Goal: Task Accomplishment & Management: Complete application form

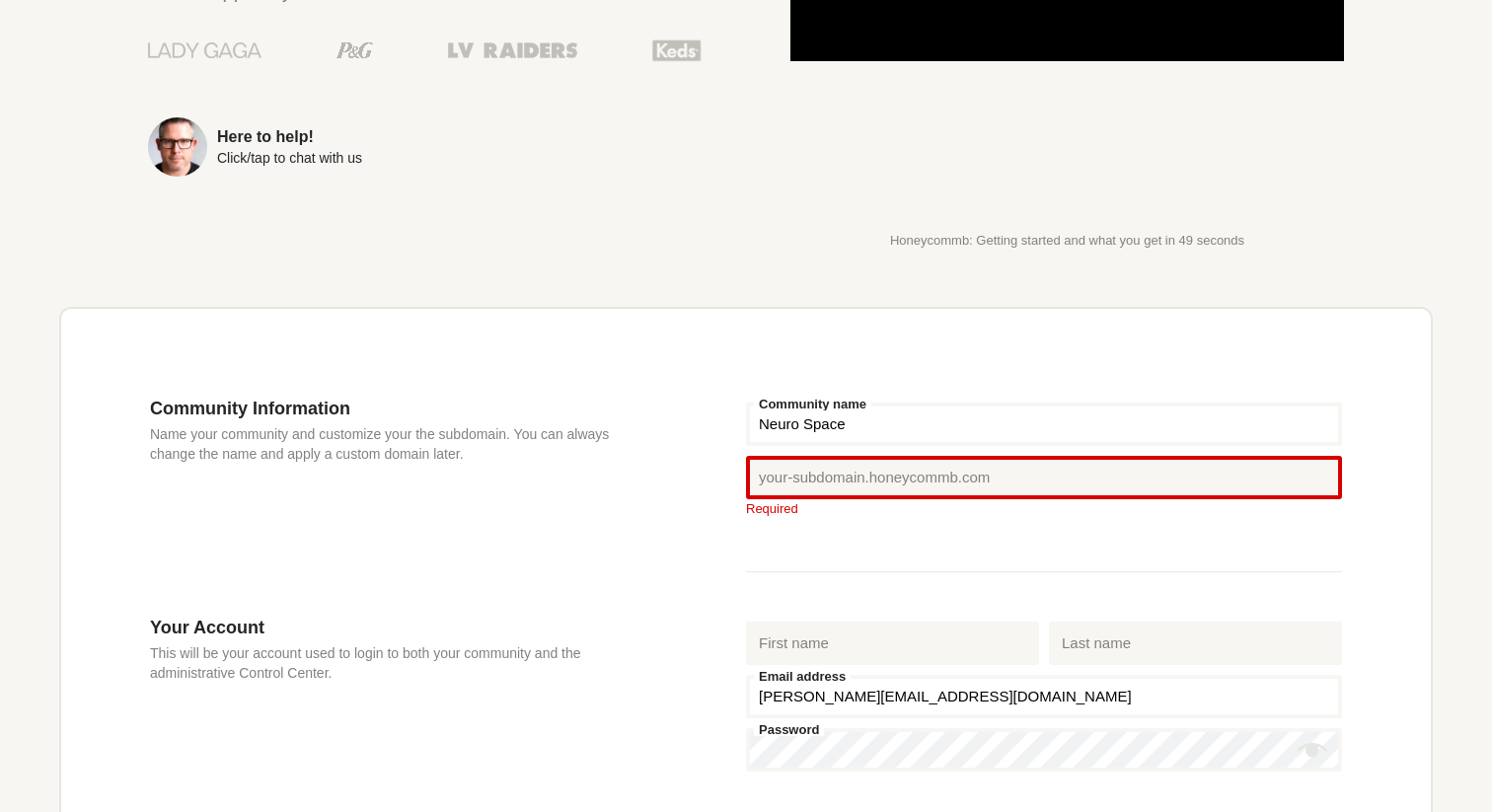
type input "Neuro Space"
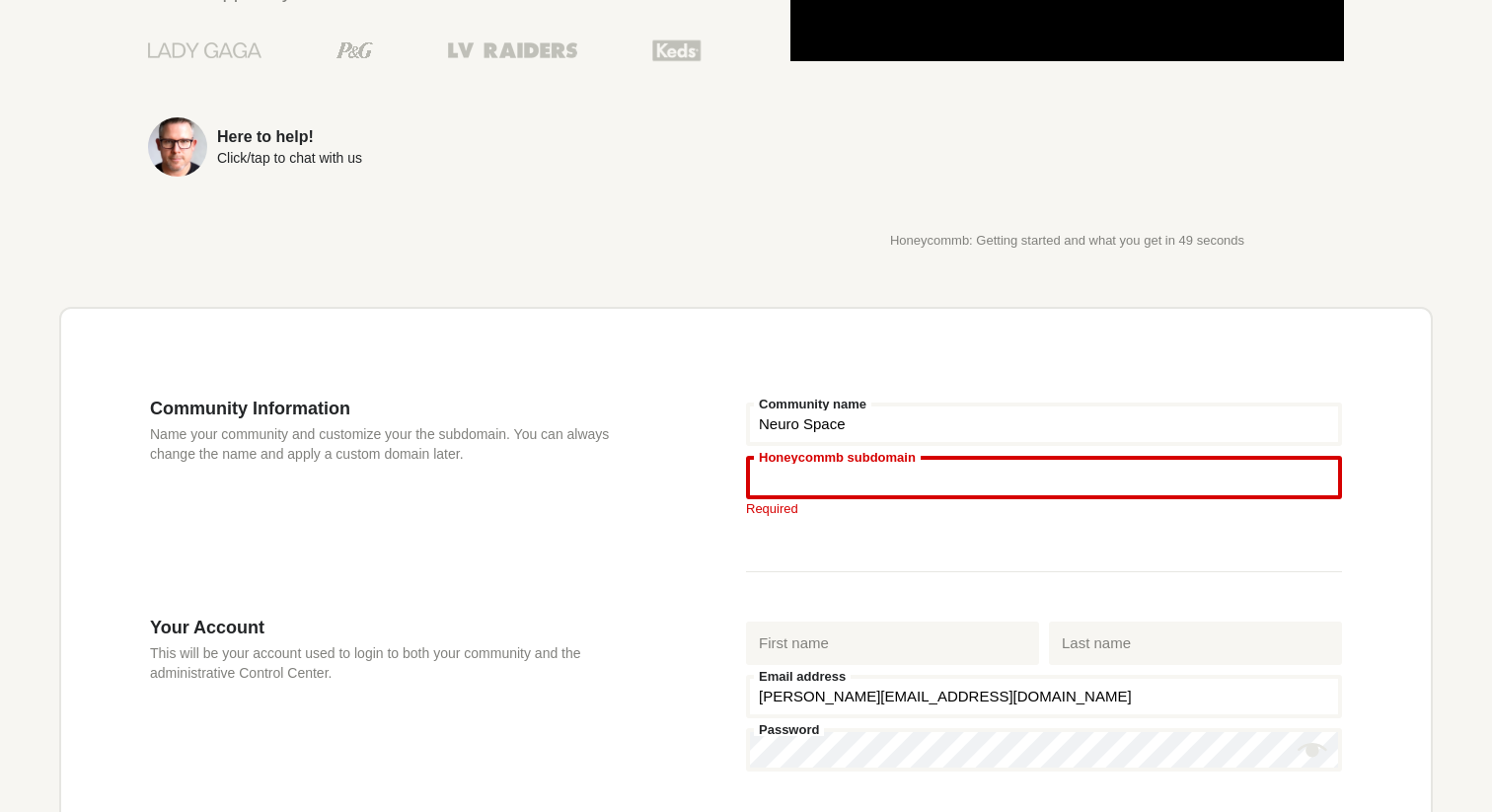
click at [889, 476] on input "Honeycommb subdomain" at bounding box center [1044, 478] width 596 height 44
type input "www"
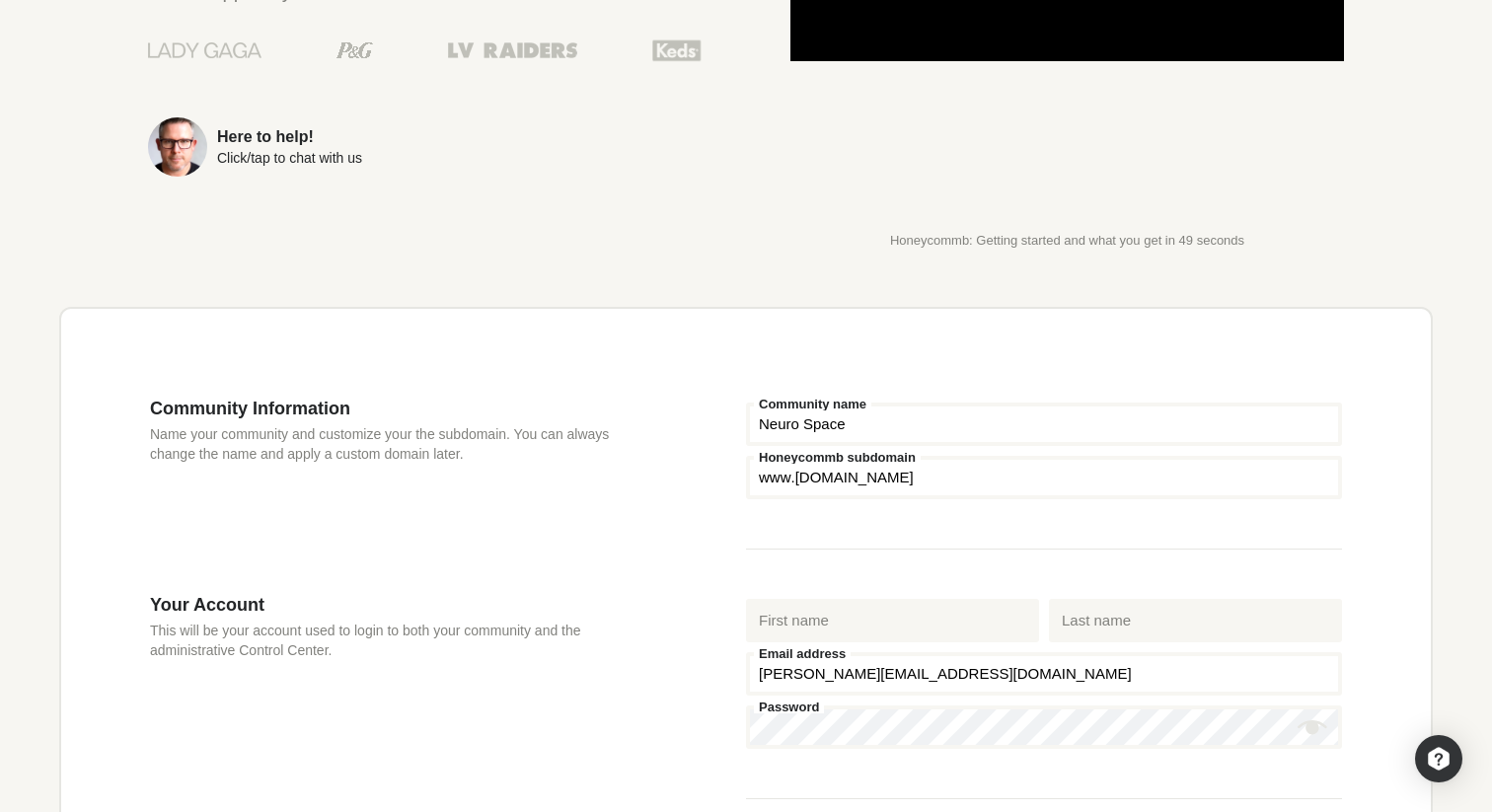
drag, startPoint x: 939, startPoint y: 484, endPoint x: 791, endPoint y: 472, distance: 148.5
click at [791, 472] on input "www" at bounding box center [1044, 478] width 596 height 44
click at [807, 480] on input "www" at bounding box center [1044, 478] width 596 height 44
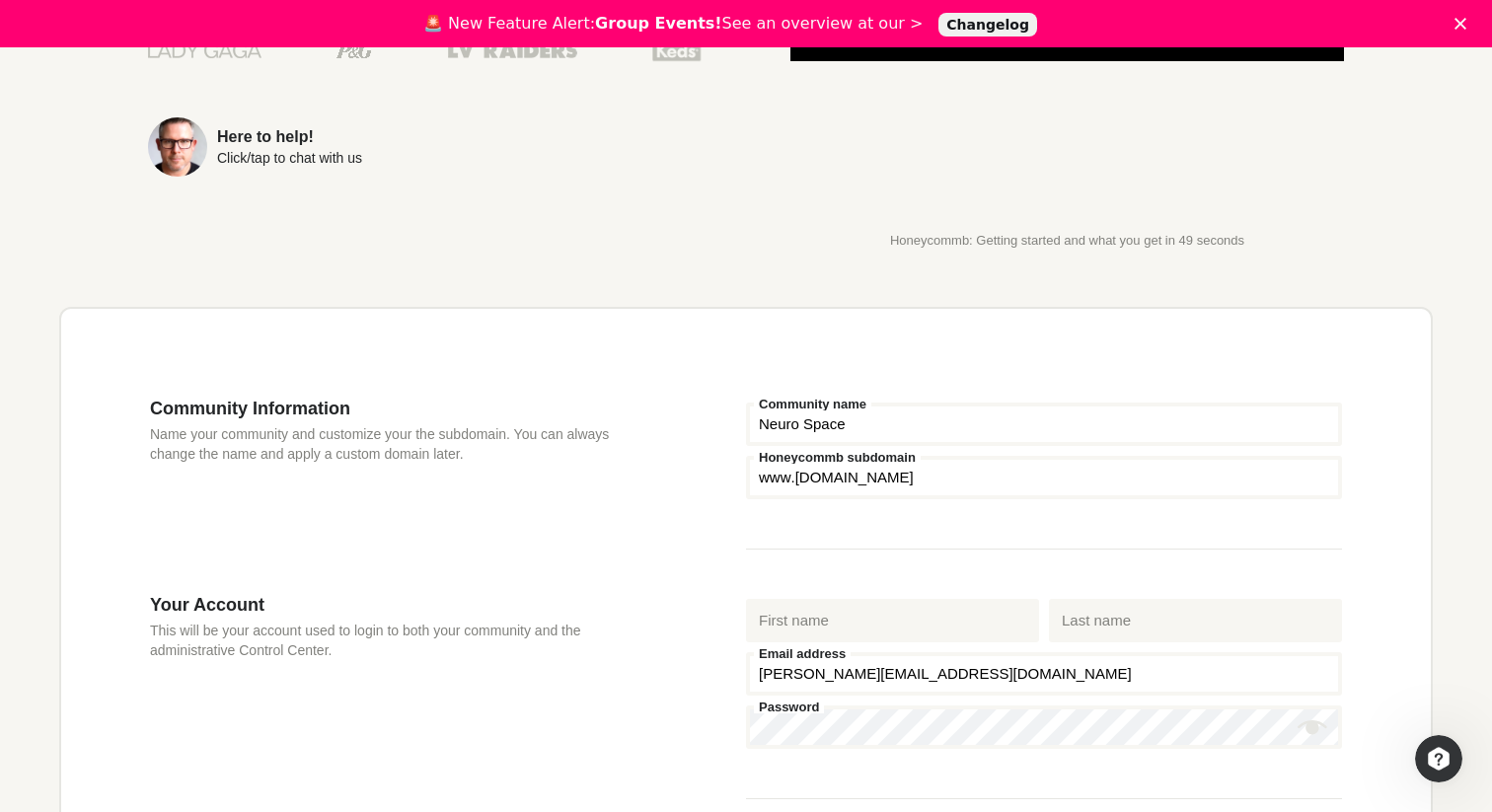
drag, startPoint x: 796, startPoint y: 482, endPoint x: 945, endPoint y: 476, distance: 149.1
click at [945, 476] on input "www" at bounding box center [1044, 478] width 596 height 44
click at [884, 475] on input "www" at bounding box center [1044, 478] width 596 height 44
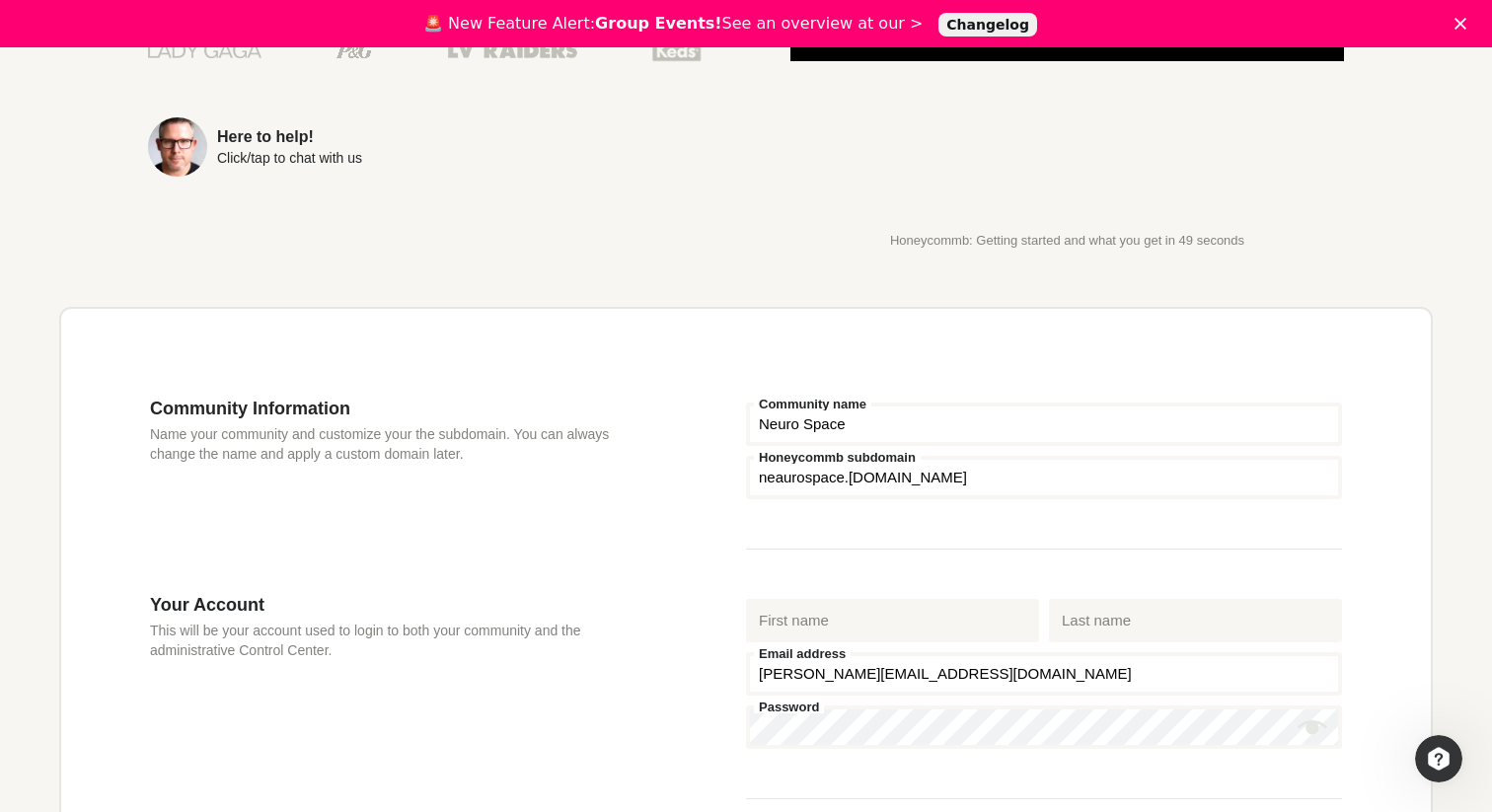
type input "neaurospace"
click at [681, 570] on div "Community Information Name your community and customize your the subdomain. You…" at bounding box center [448, 496] width 596 height 196
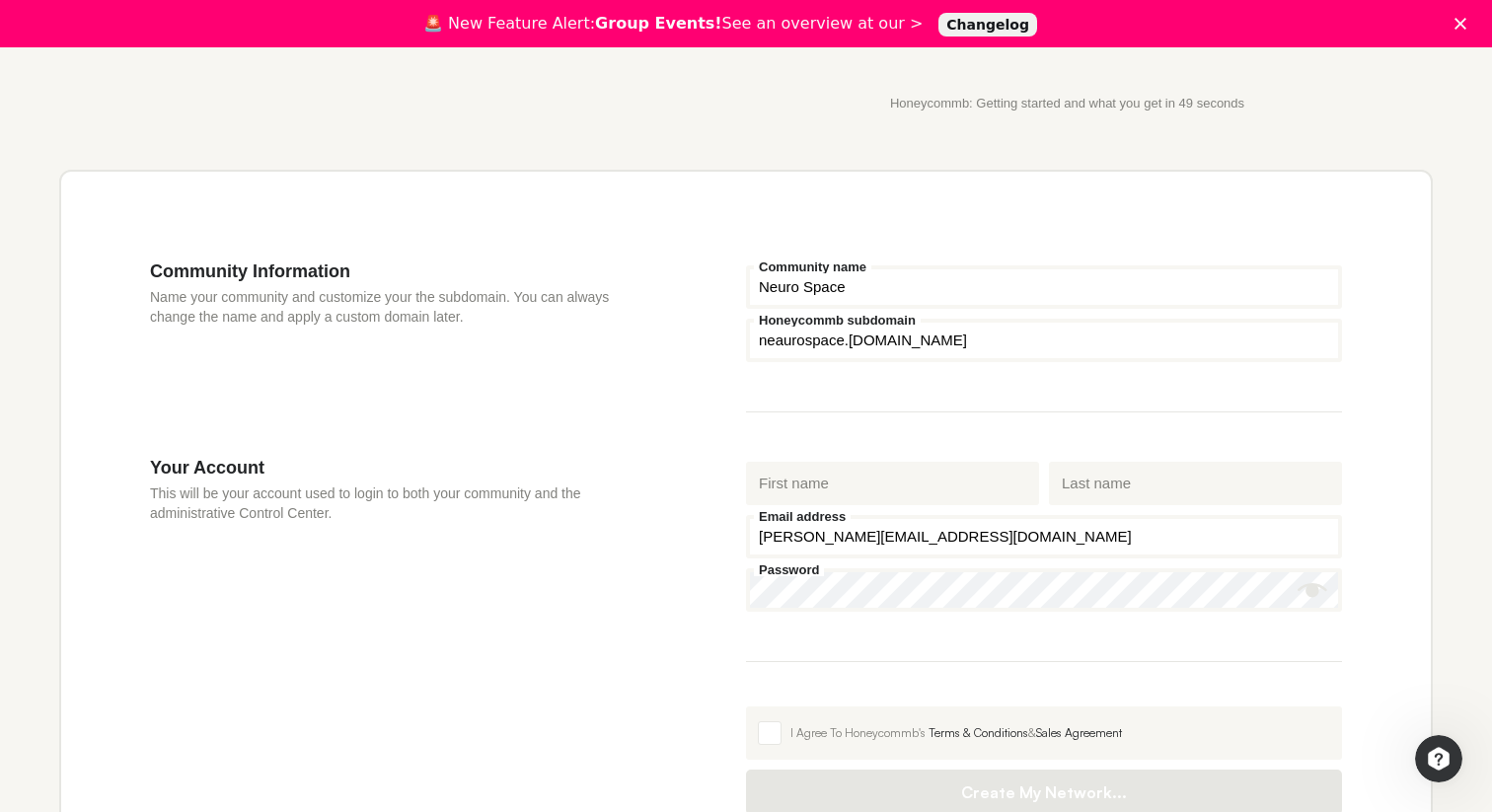
scroll to position [506, 0]
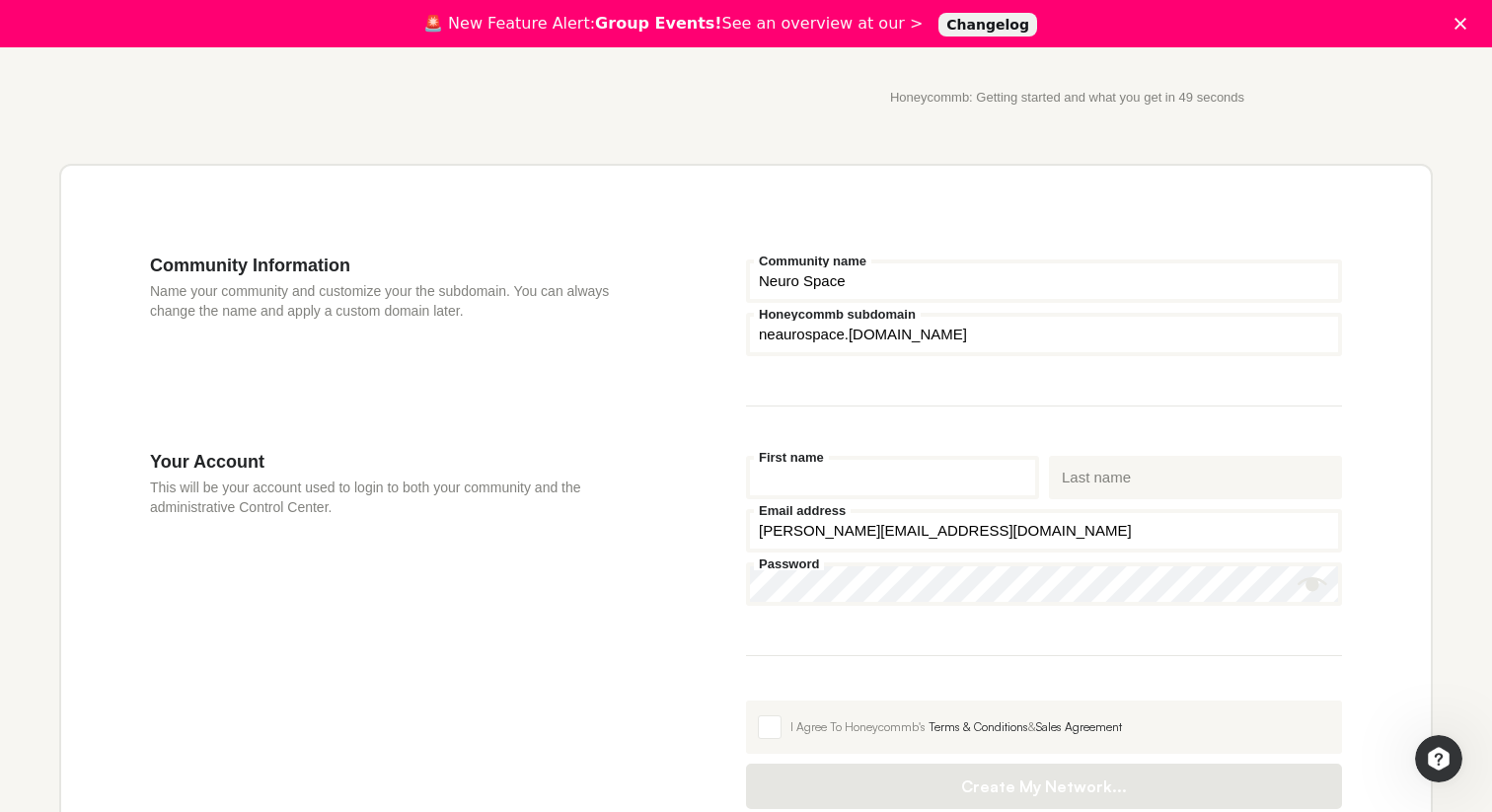
click at [862, 480] on input "First name" at bounding box center [893, 478] width 293 height 44
type input "[PERSON_NAME]"
click at [1146, 471] on input "Last name" at bounding box center [1195, 478] width 293 height 44
type input "<"
type input "[PERSON_NAME]"
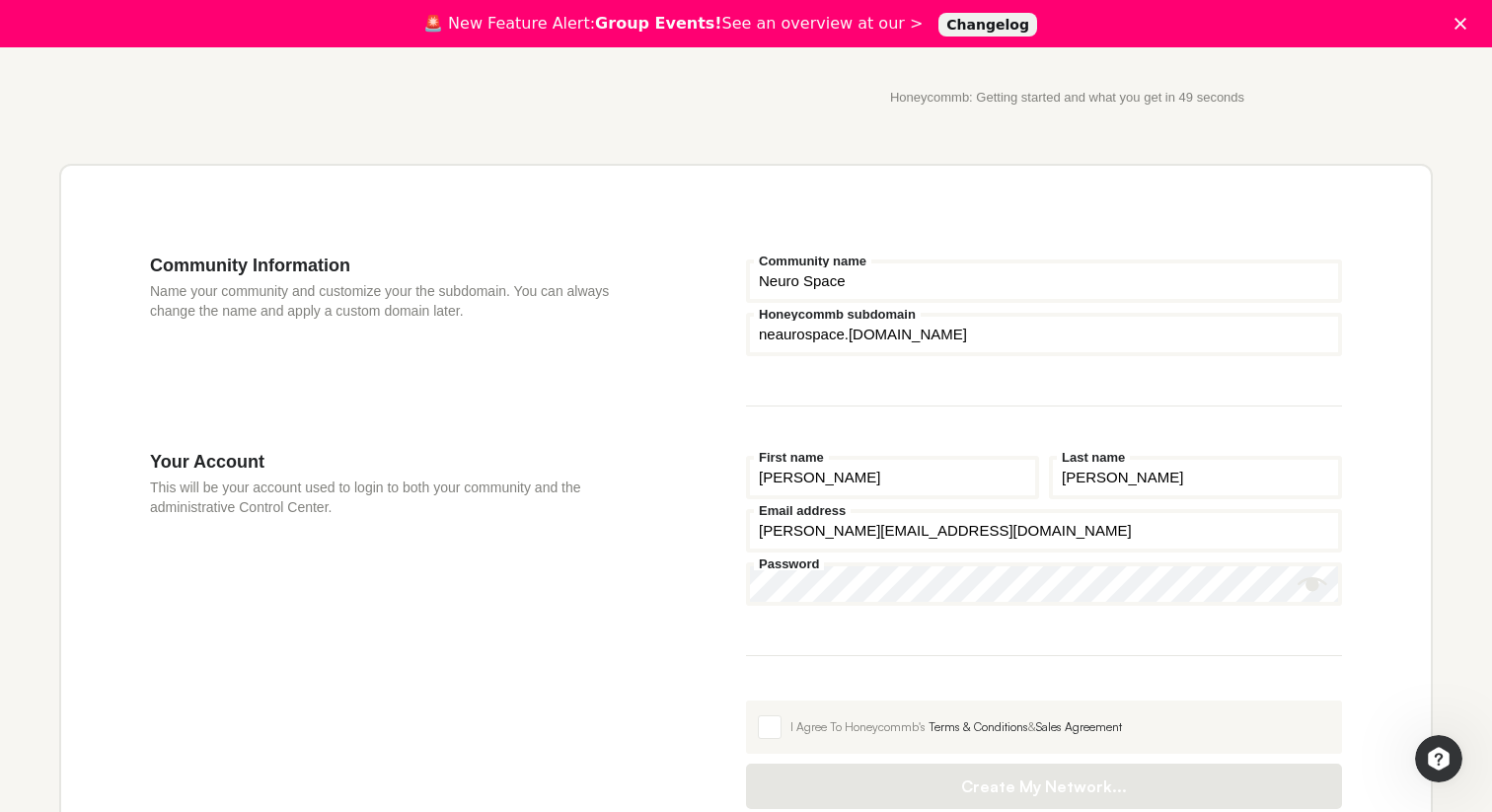
click at [915, 552] on input "[PERSON_NAME][EMAIL_ADDRESS][DOMAIN_NAME]" at bounding box center [1044, 531] width 596 height 44
type input "[PERSON_NAME][EMAIL_ADDRESS][DOMAIN_NAME]"
click at [697, 627] on div "Your Account This will be your account used to login to both your community and…" at bounding box center [448, 630] width 596 height 358
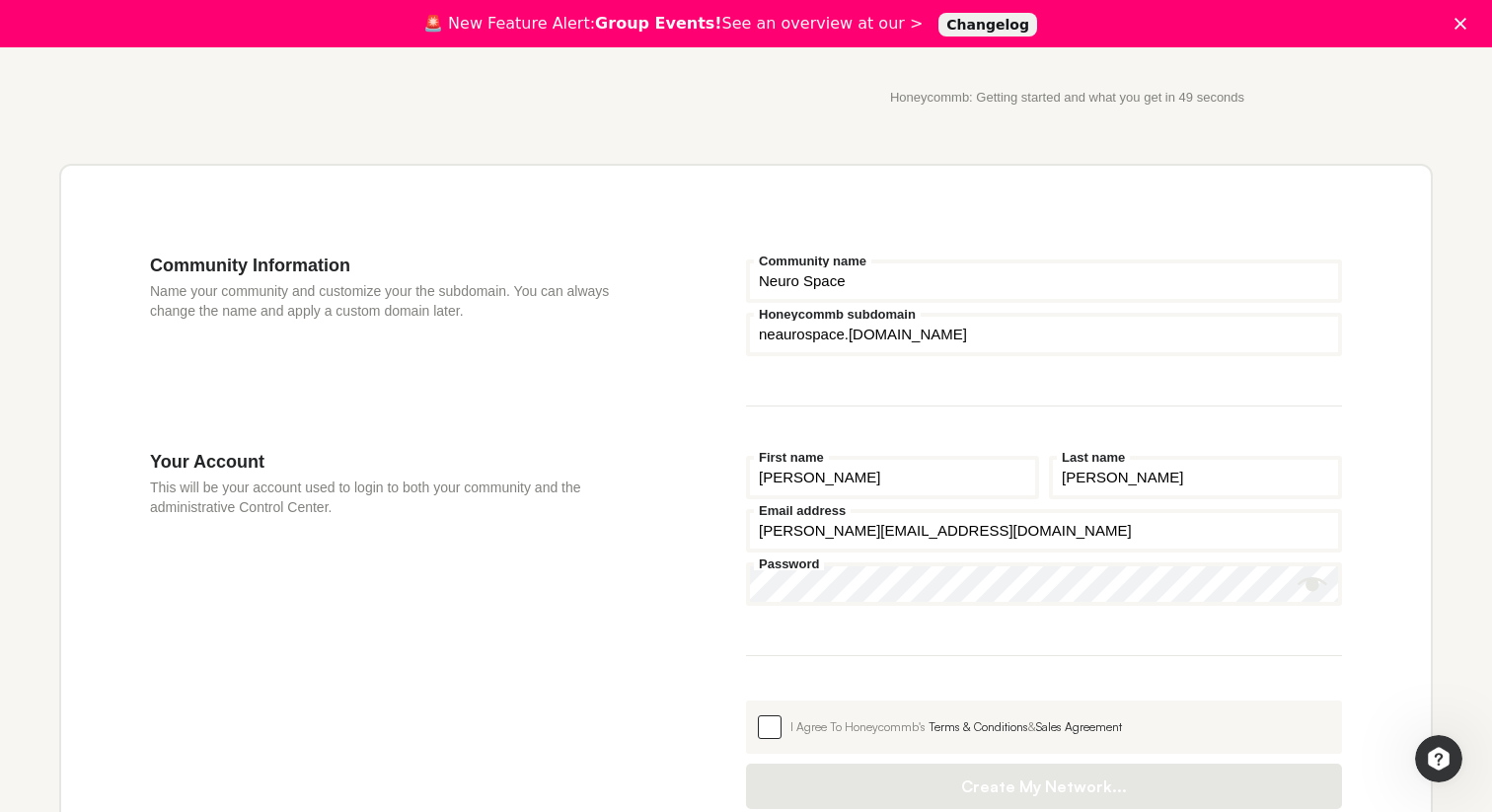
click at [759, 741] on label "I Agree To Honeycommb's Terms & Conditions & Sales Agreement" at bounding box center [1044, 727] width 596 height 54
click at [746, 701] on input "I Agree To Honeycommb's Terms & Conditions & Sales Agreement" at bounding box center [746, 701] width 0 height 0
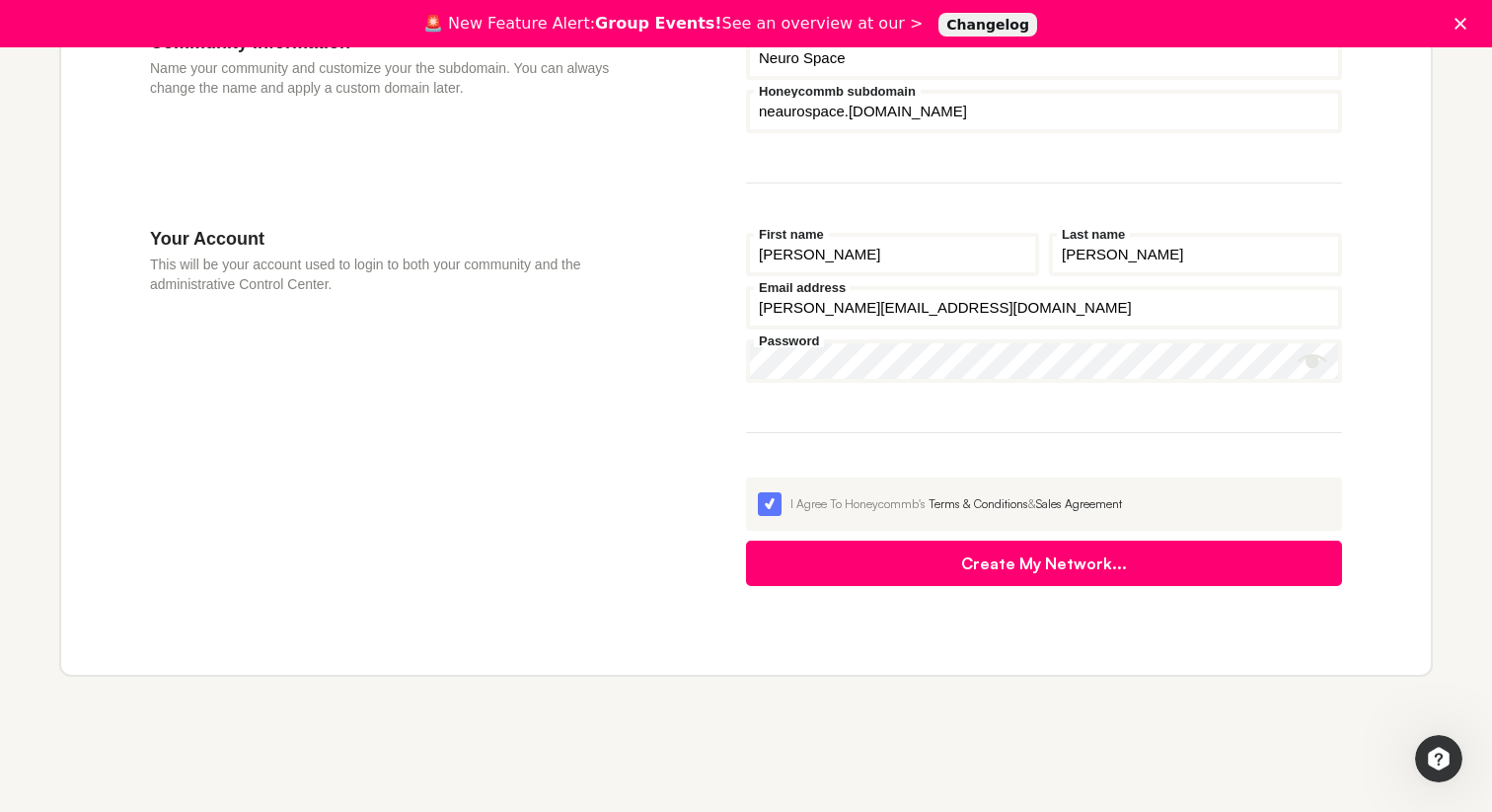
scroll to position [743, 0]
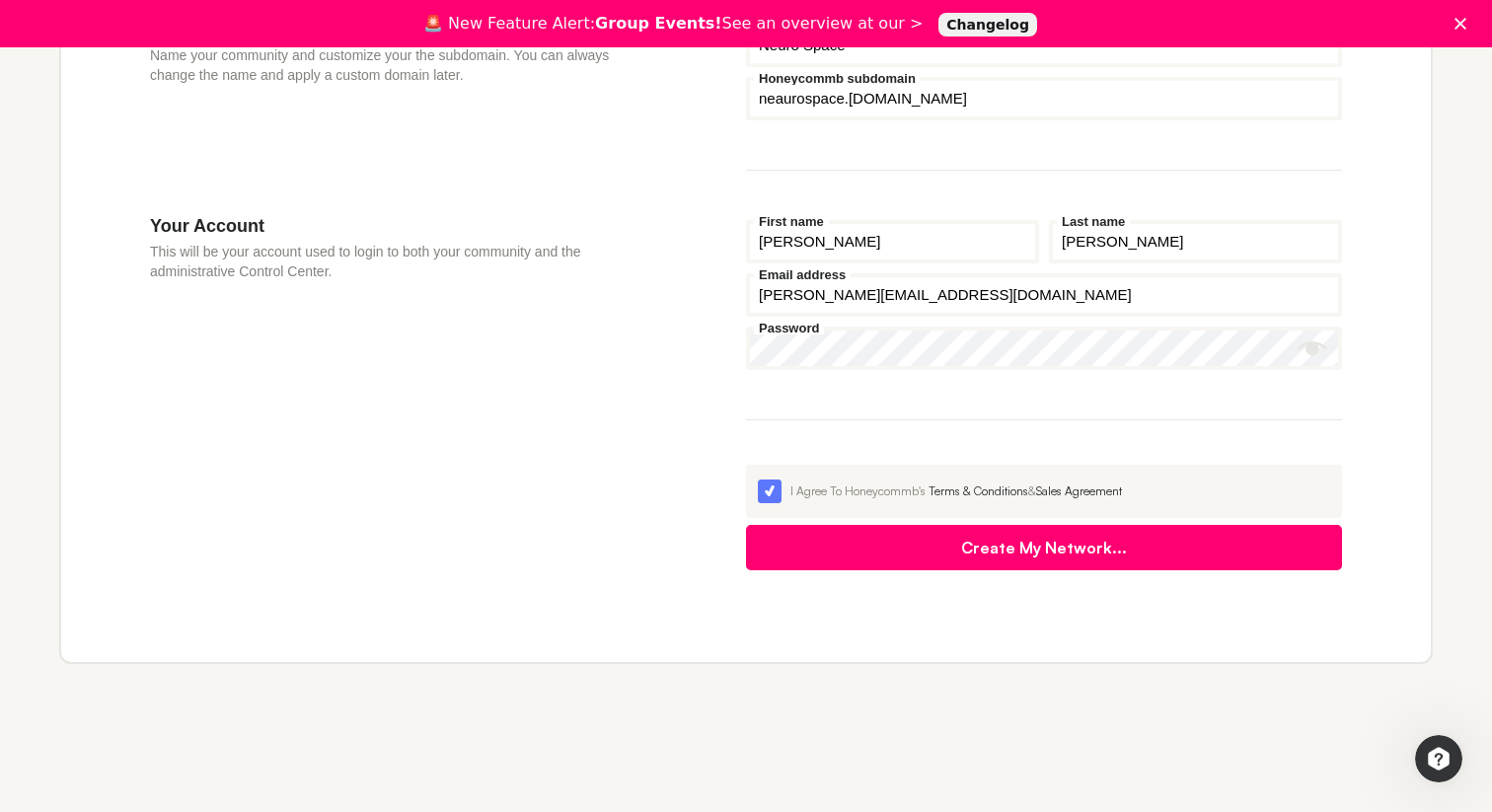
click at [1070, 547] on button "Create My Network..." at bounding box center [1044, 548] width 596 height 46
